Goal: Communication & Community: Participate in discussion

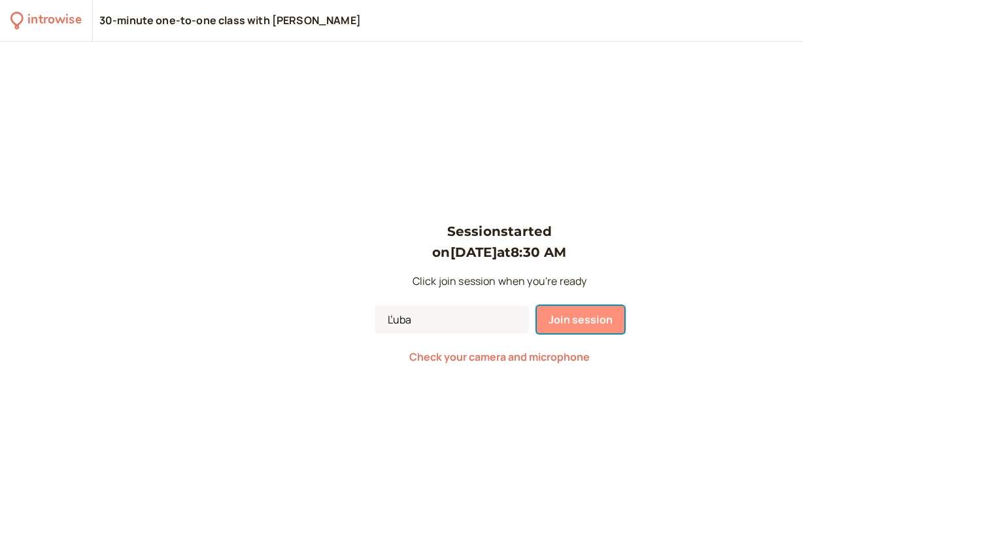
click at [581, 322] on span "Join session" at bounding box center [581, 320] width 64 height 14
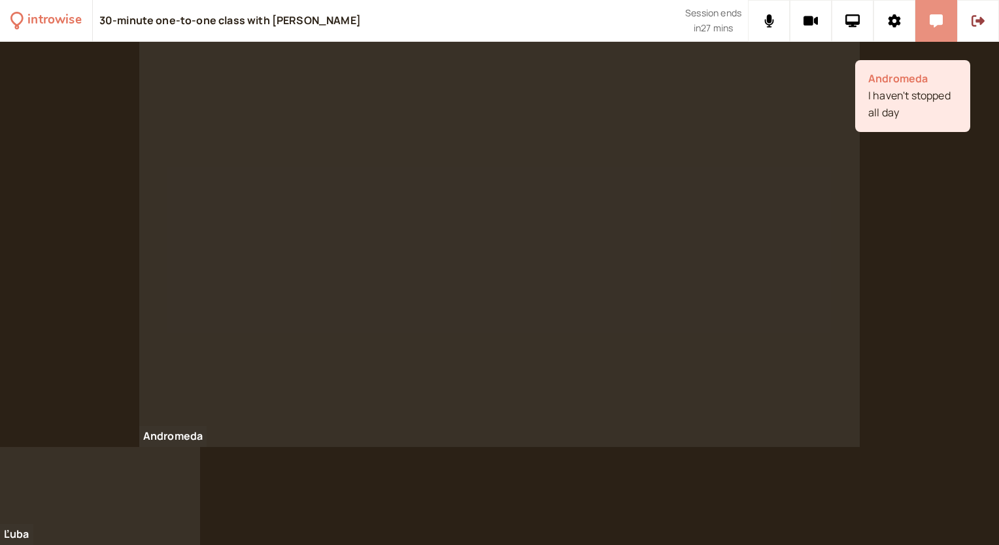
click at [937, 12] on button at bounding box center [937, 21] width 42 height 42
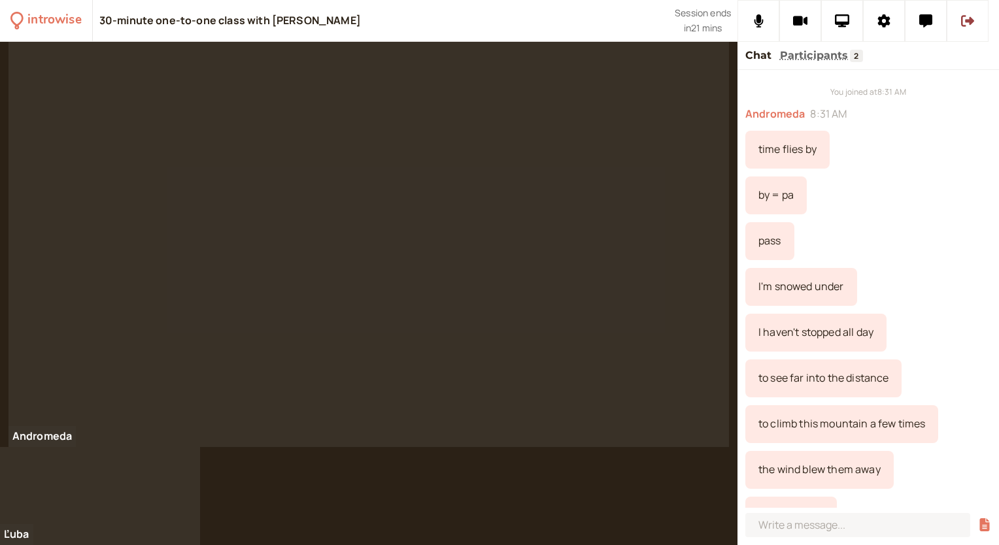
scroll to position [26, 0]
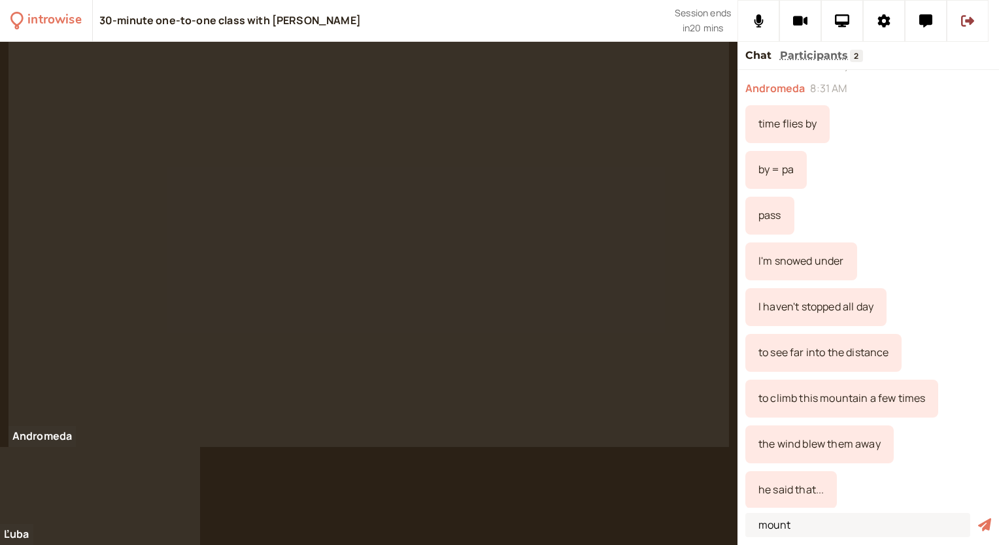
type input "mount"
click at [978, 519] on button "submit" at bounding box center [984, 526] width 13 height 14
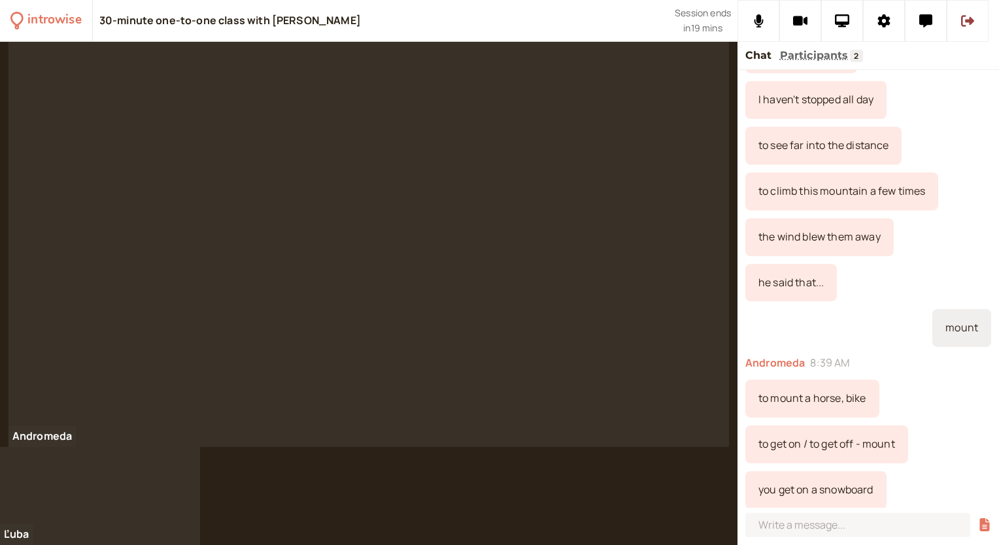
scroll to position [279, 0]
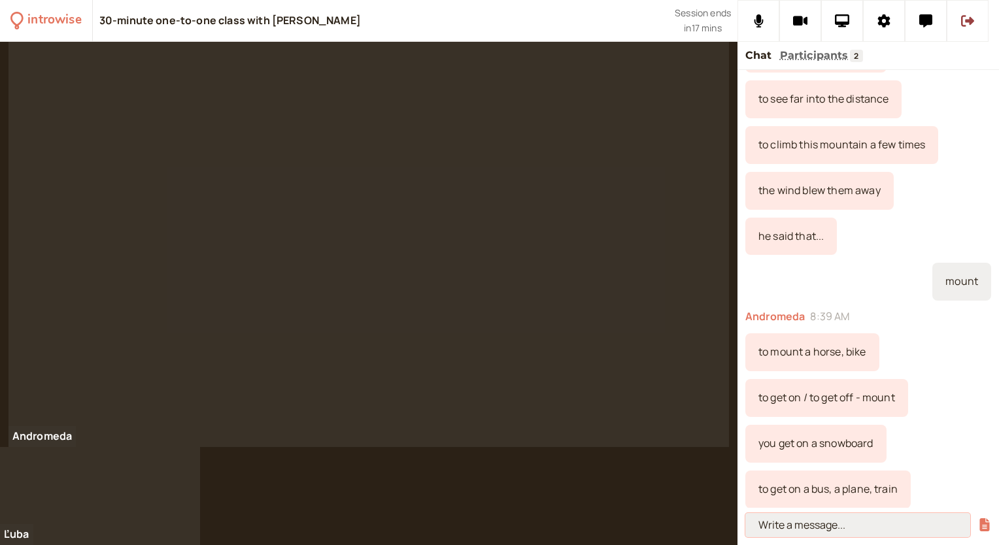
click at [769, 530] on input at bounding box center [858, 525] width 225 height 24
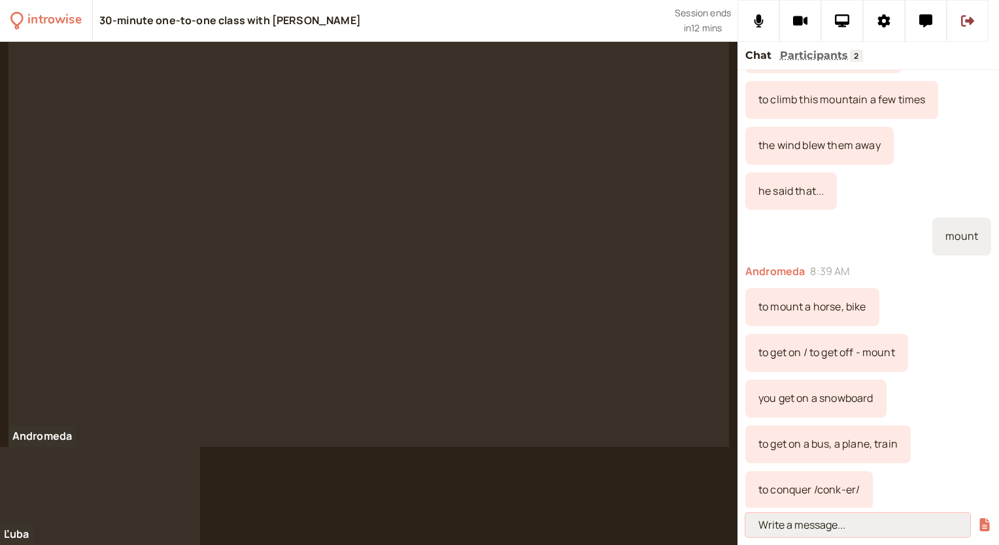
paste input "At 12pm [DATE], the whole city will be celebrating the New Year. What will you …"
type input "At 12pm [DATE], the whole city will be celebrating the New Year. What will you …"
click at [984, 529] on icon "submit" at bounding box center [984, 525] width 13 height 13
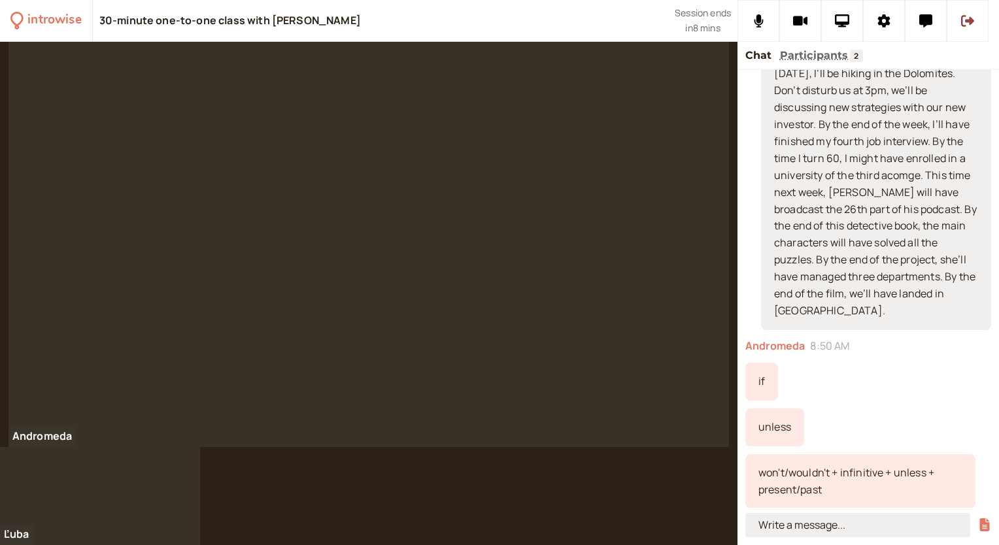
scroll to position [934, 0]
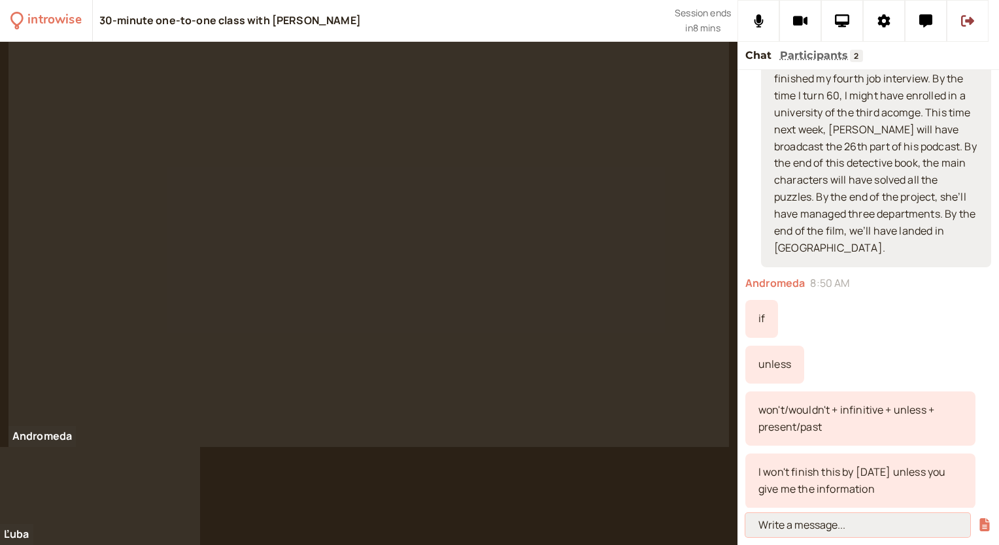
click at [804, 527] on input at bounding box center [858, 525] width 225 height 24
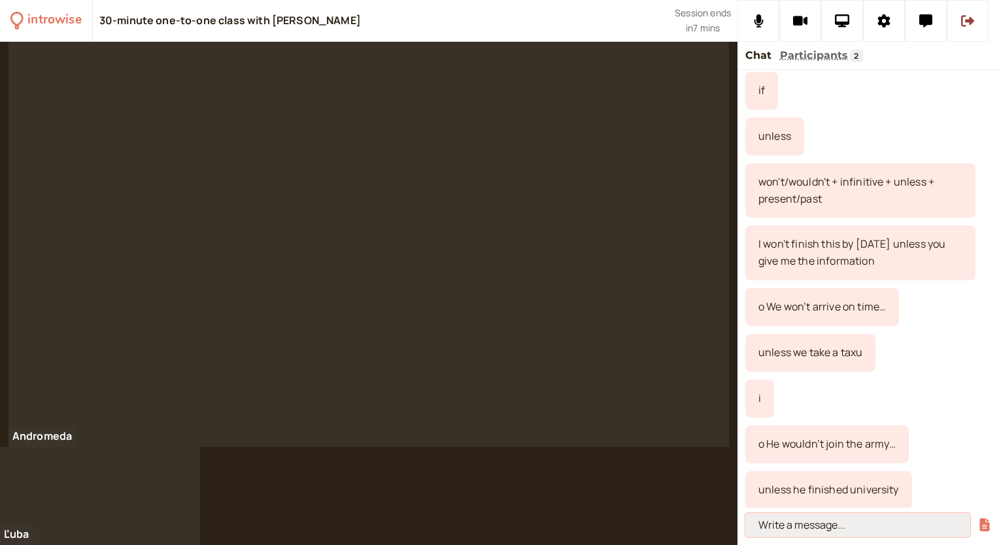
scroll to position [1209, 0]
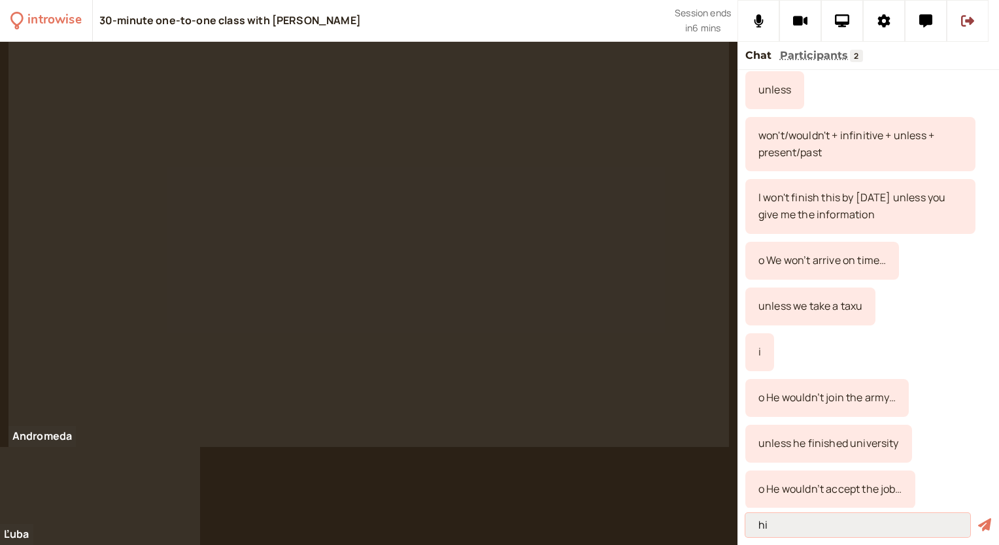
type input "h"
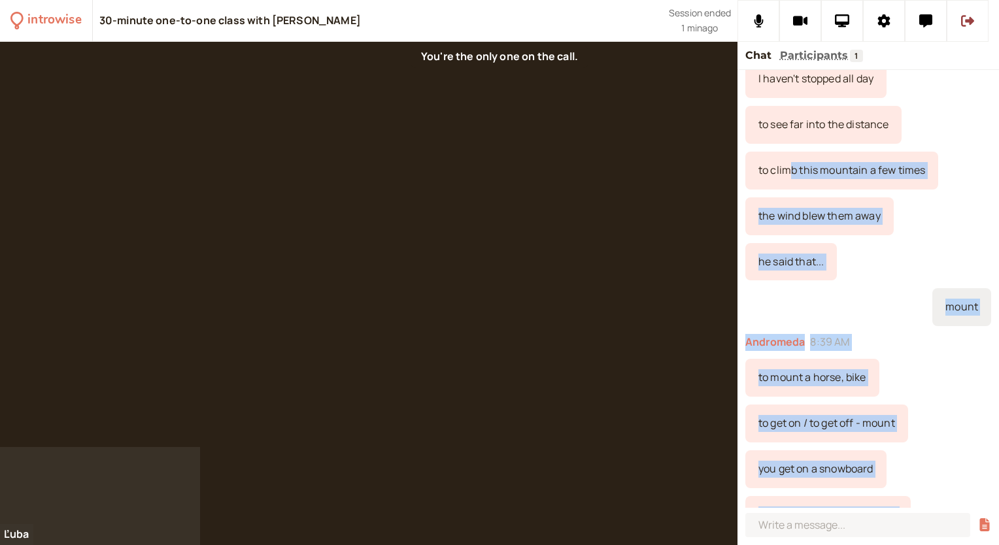
scroll to position [0, 0]
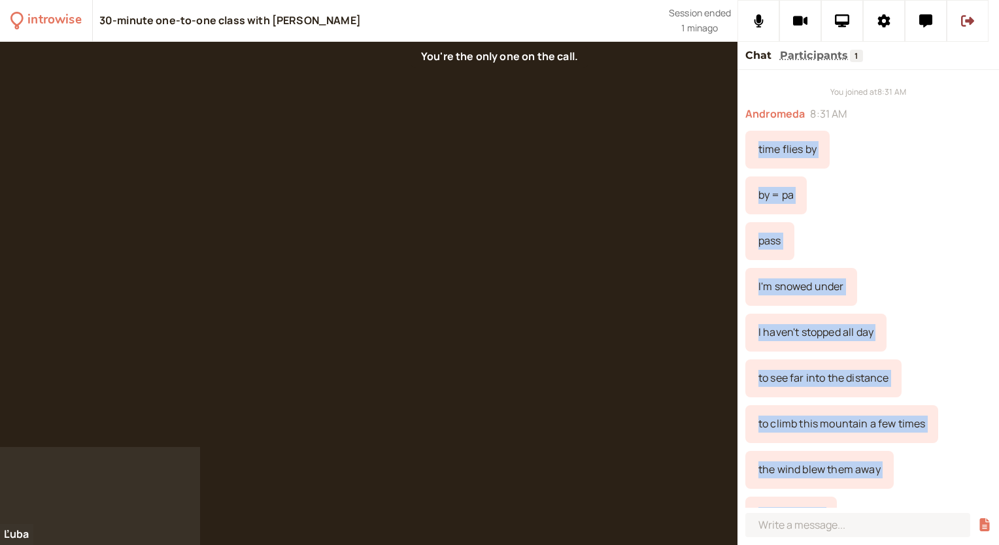
drag, startPoint x: 930, startPoint y: 491, endPoint x: 751, endPoint y: 154, distance: 380.6
click at [751, 154] on div "You joined at 8:31 AM Andromeda 8:31 AM time flies by by = pa pass I'm snowed u…" at bounding box center [869, 289] width 262 height 438
copy div "lore ipsum do si = am cons A'e seddoe tempo I utlab'e dolorem ali eni ad min ve…"
